Goal: Task Accomplishment & Management: Manage account settings

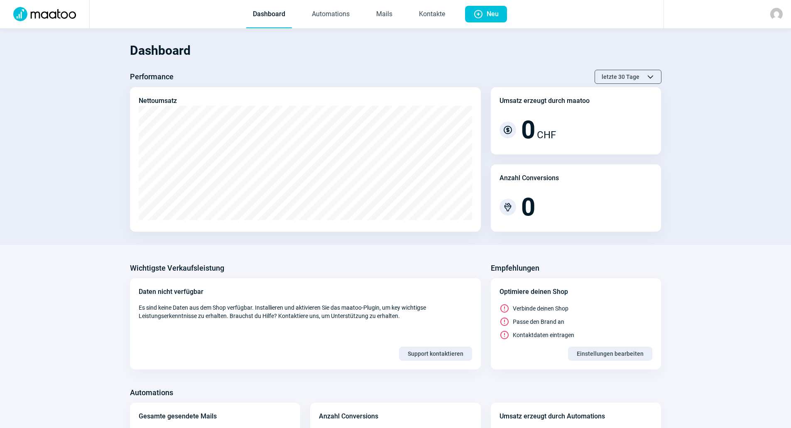
click at [387, 29] on section "Dashboard Performance letzte 30 Tage ChevronUp icon ChevronDown icon Nettoumsat…" at bounding box center [395, 136] width 791 height 217
click at [387, 25] on link "Mails" at bounding box center [383, 14] width 29 height 27
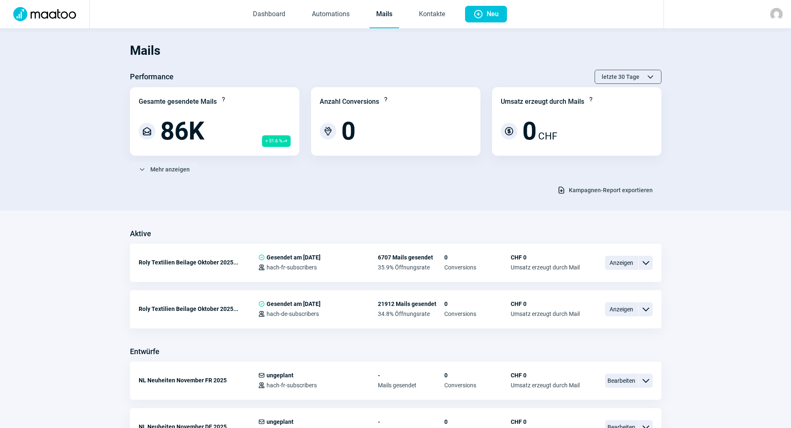
scroll to position [208, 0]
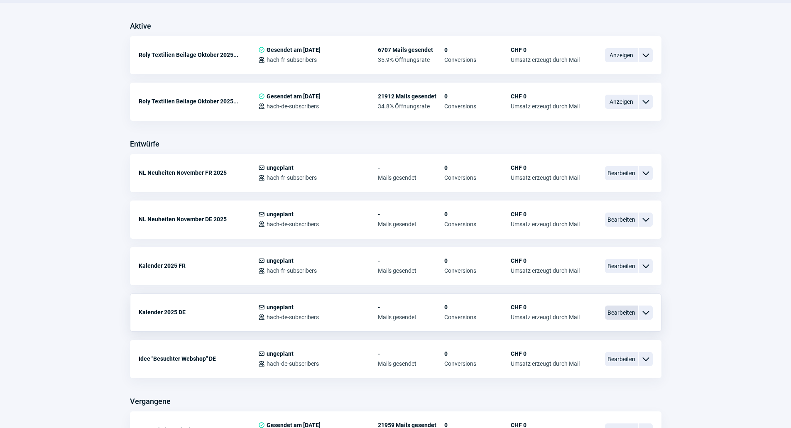
click at [607, 311] on span "Bearbeiten" at bounding box center [621, 313] width 33 height 14
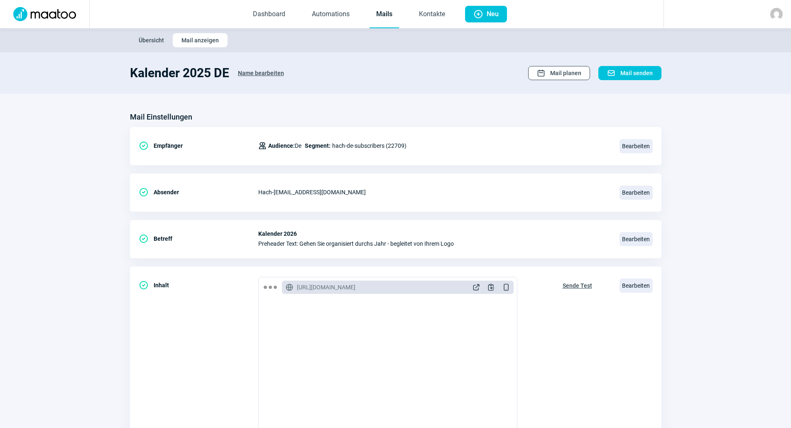
click at [555, 75] on span "Mail planen" at bounding box center [565, 72] width 31 height 13
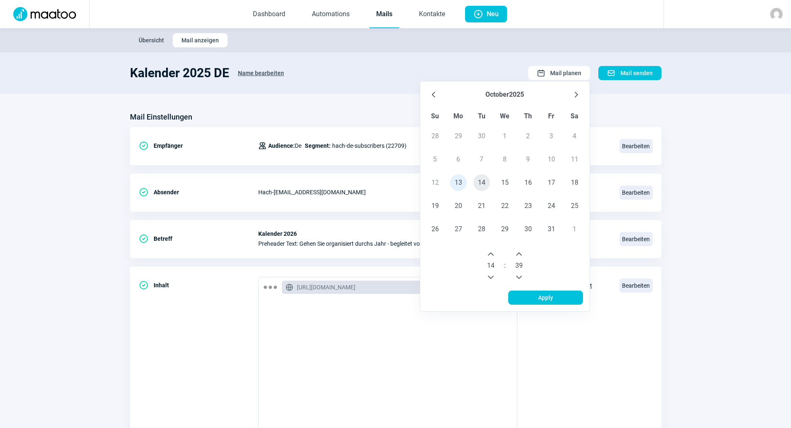
click at [481, 184] on span "14" at bounding box center [481, 182] width 17 height 17
click at [489, 255] on icon "Next Hour" at bounding box center [490, 254] width 7 height 7
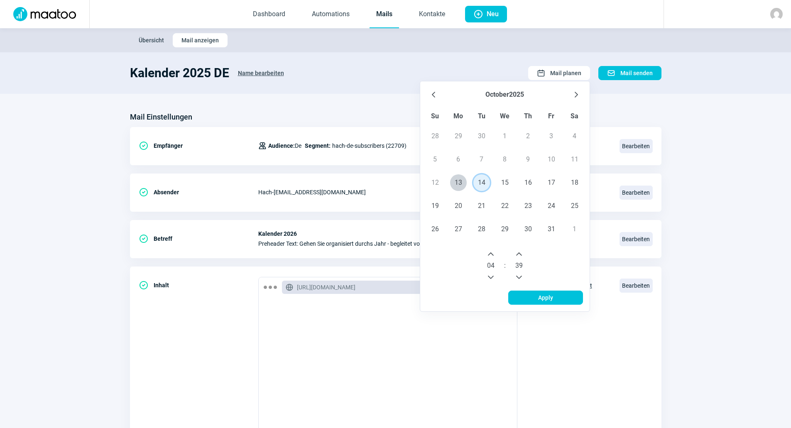
click at [489, 255] on icon "Next Hour" at bounding box center [490, 254] width 7 height 7
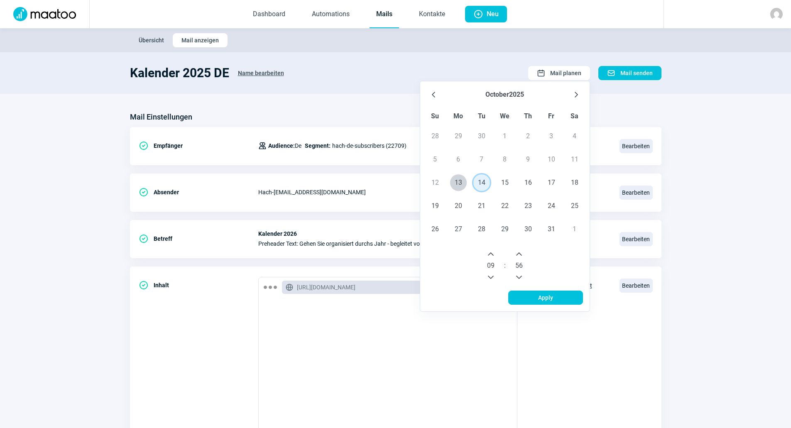
click at [521, 253] on icon "Next Minute" at bounding box center [519, 254] width 7 height 7
click at [530, 297] on span "Apply" at bounding box center [545, 297] width 57 height 13
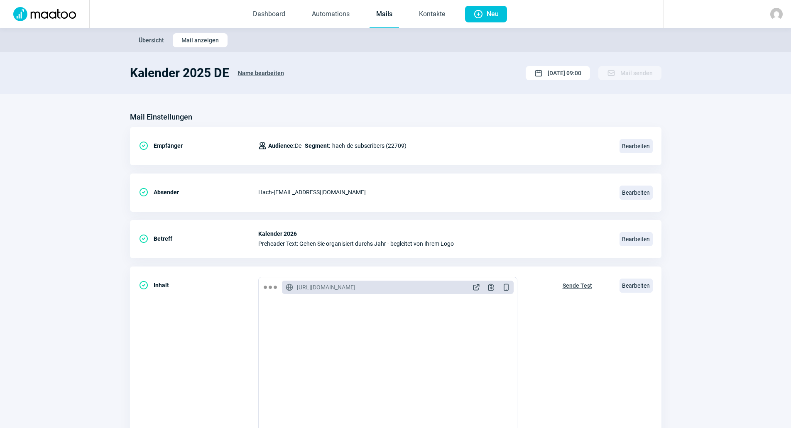
drag, startPoint x: 740, startPoint y: 98, endPoint x: 726, endPoint y: 98, distance: 14.5
click at [740, 98] on section "Mail Einstellungen CheckCircle icon Empfänger Users icon Audience: De Segment: …" at bounding box center [395, 316] width 791 height 445
click at [387, 22] on link "Mails" at bounding box center [383, 14] width 29 height 27
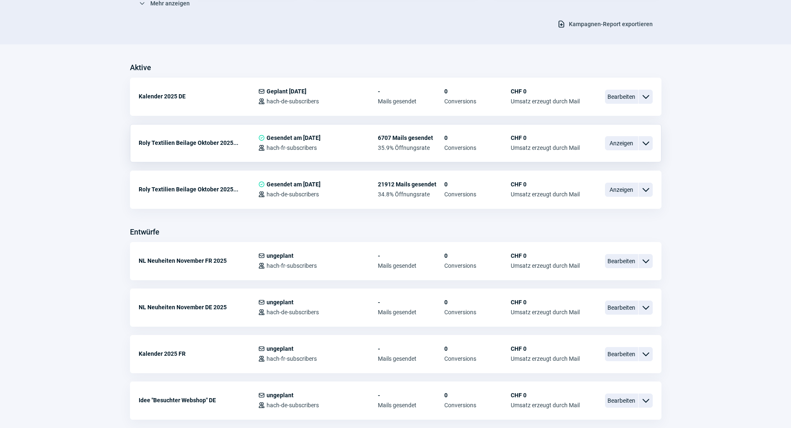
scroll to position [208, 0]
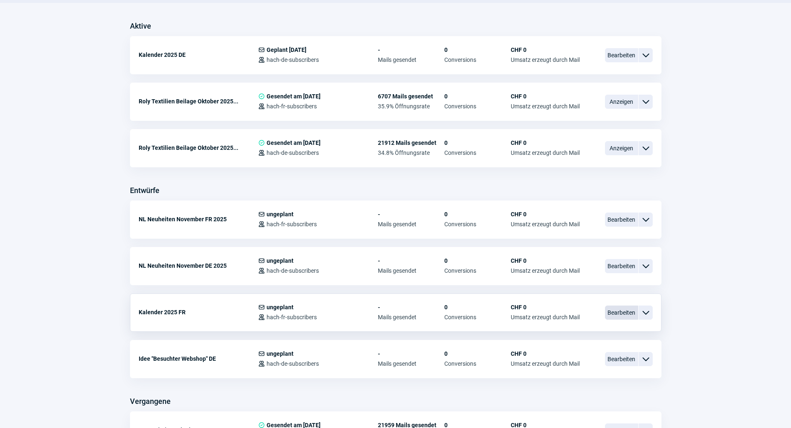
click at [617, 313] on span "Bearbeiten" at bounding box center [621, 313] width 33 height 14
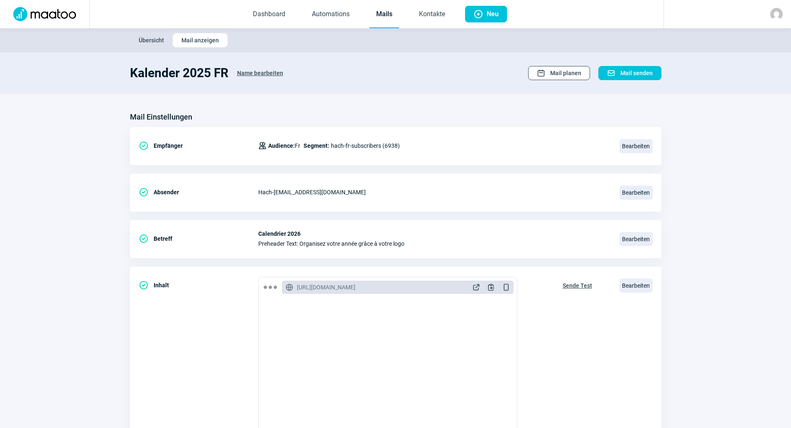
click at [572, 74] on span "Mail planen" at bounding box center [565, 72] width 31 height 13
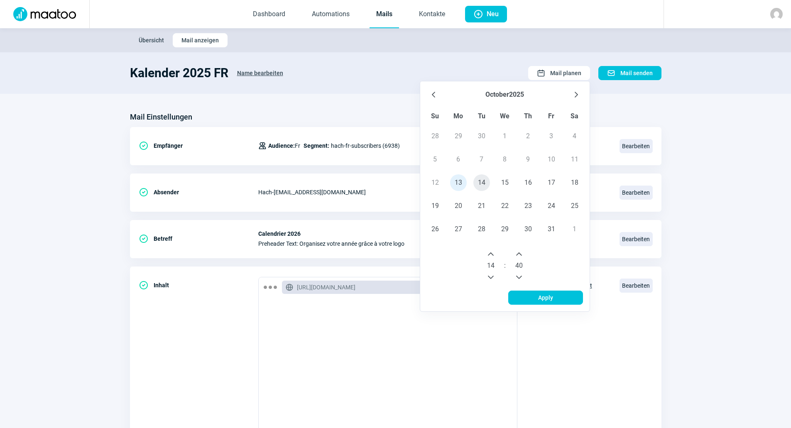
click at [484, 186] on span "14" at bounding box center [481, 182] width 17 height 17
click at [495, 252] on button "Next Hour" at bounding box center [490, 253] width 13 height 13
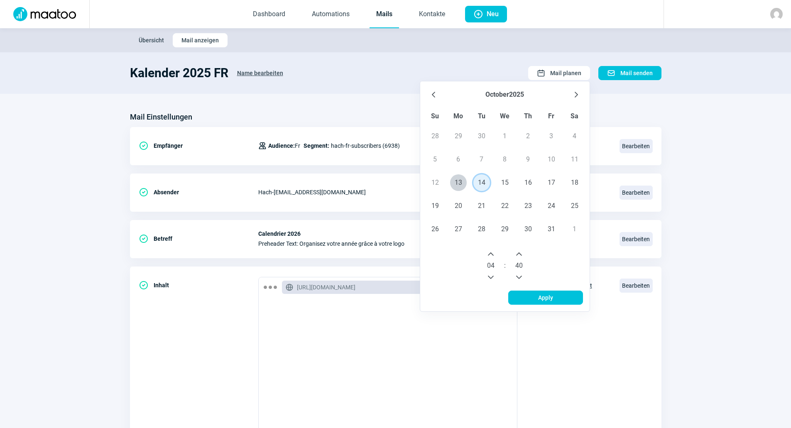
click at [495, 252] on button "Next Hour" at bounding box center [490, 253] width 13 height 13
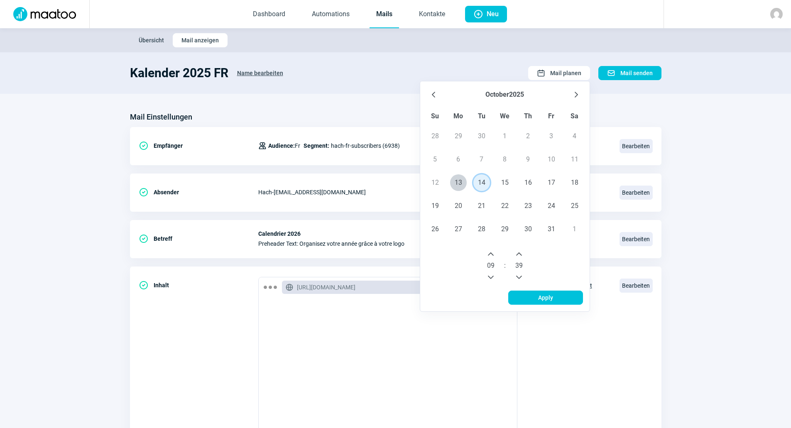
click at [522, 276] on icon "Previous Minute" at bounding box center [519, 277] width 7 height 7
click at [522, 254] on icon "Next Minute" at bounding box center [519, 254] width 7 height 7
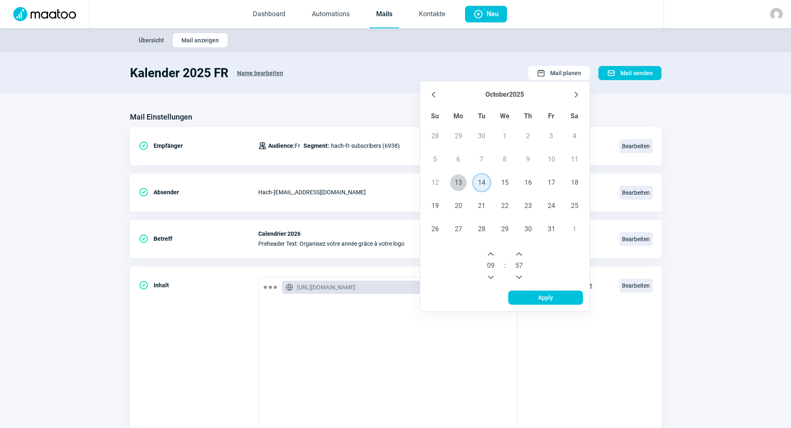
click at [522, 254] on icon "Next Minute" at bounding box center [519, 254] width 7 height 7
click at [523, 293] on span "Apply" at bounding box center [545, 297] width 57 height 13
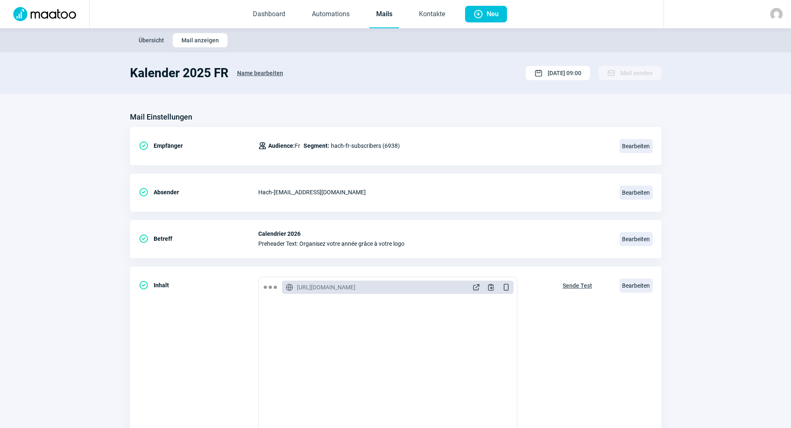
click at [378, 23] on link "Mails" at bounding box center [383, 14] width 29 height 27
